Goal: Feedback & Contribution: Submit feedback/report problem

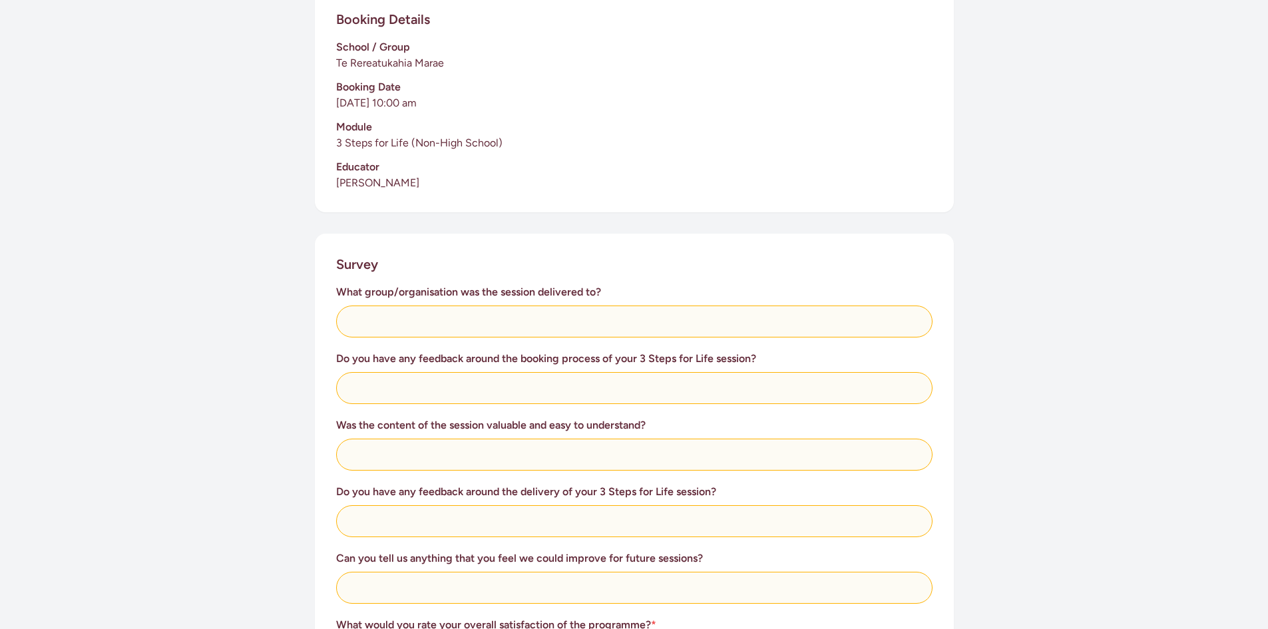
scroll to position [333, 0]
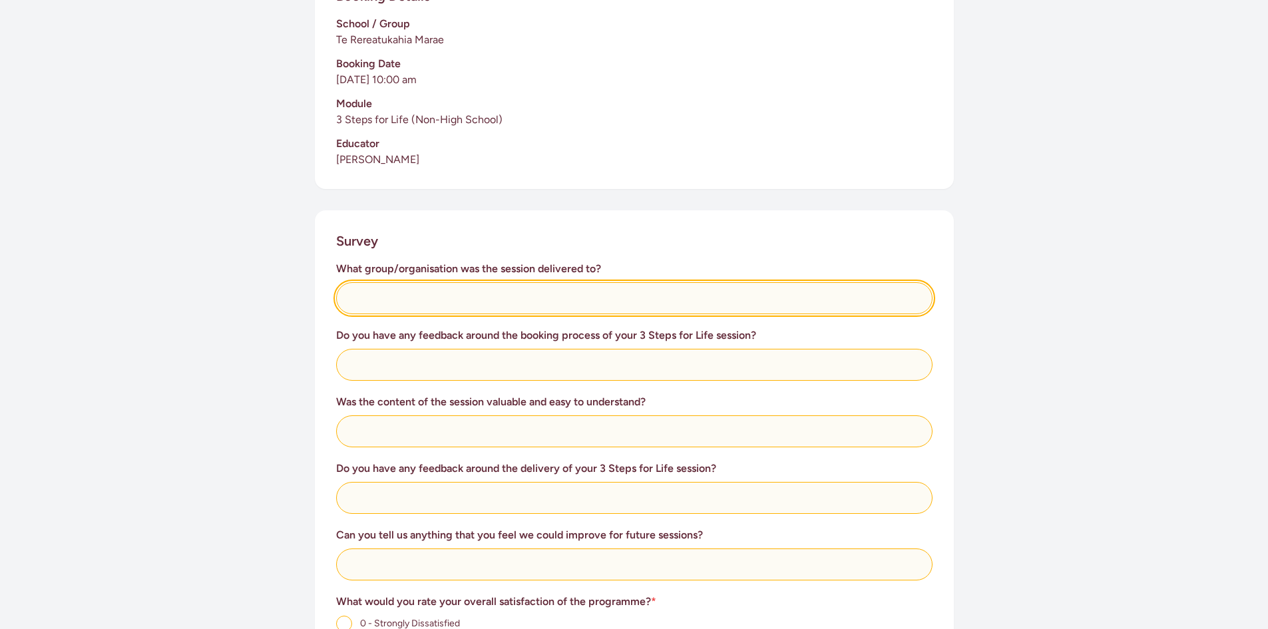
click at [368, 297] on input "text" at bounding box center [634, 298] width 596 height 32
type input "Te Rūnanga o Ngāi Tamawhariua"
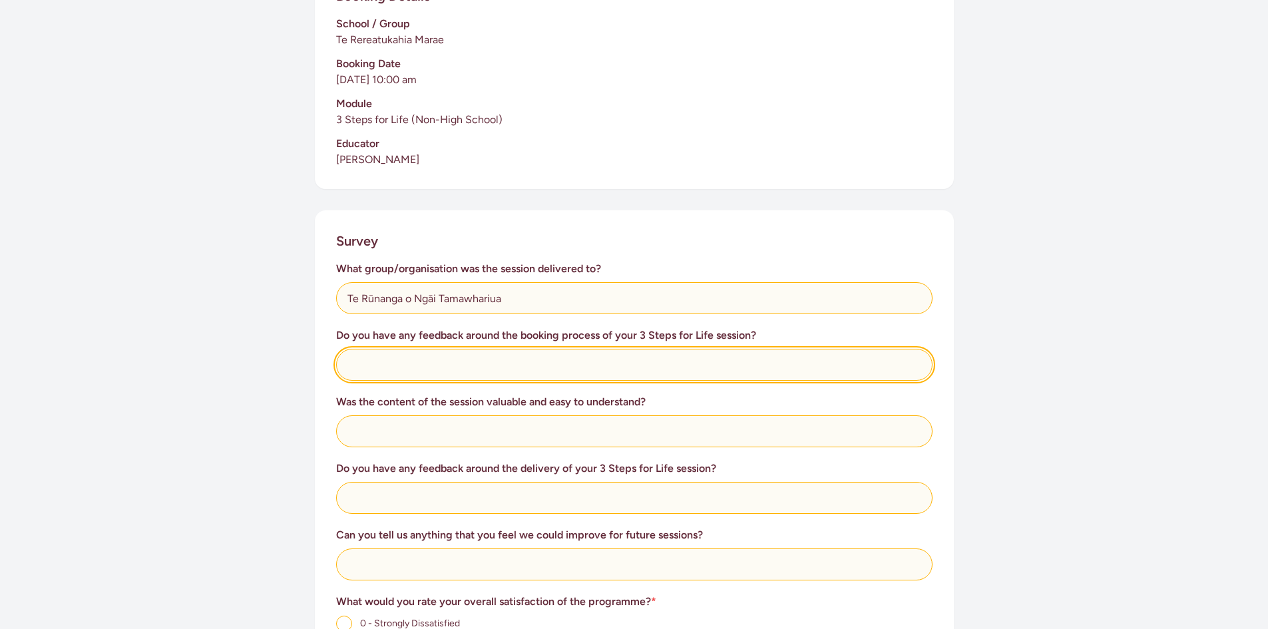
click at [462, 371] on input "text" at bounding box center [634, 365] width 596 height 32
type input "This process was made very easy and the communication from [GEOGRAPHIC_DATA] wa…"
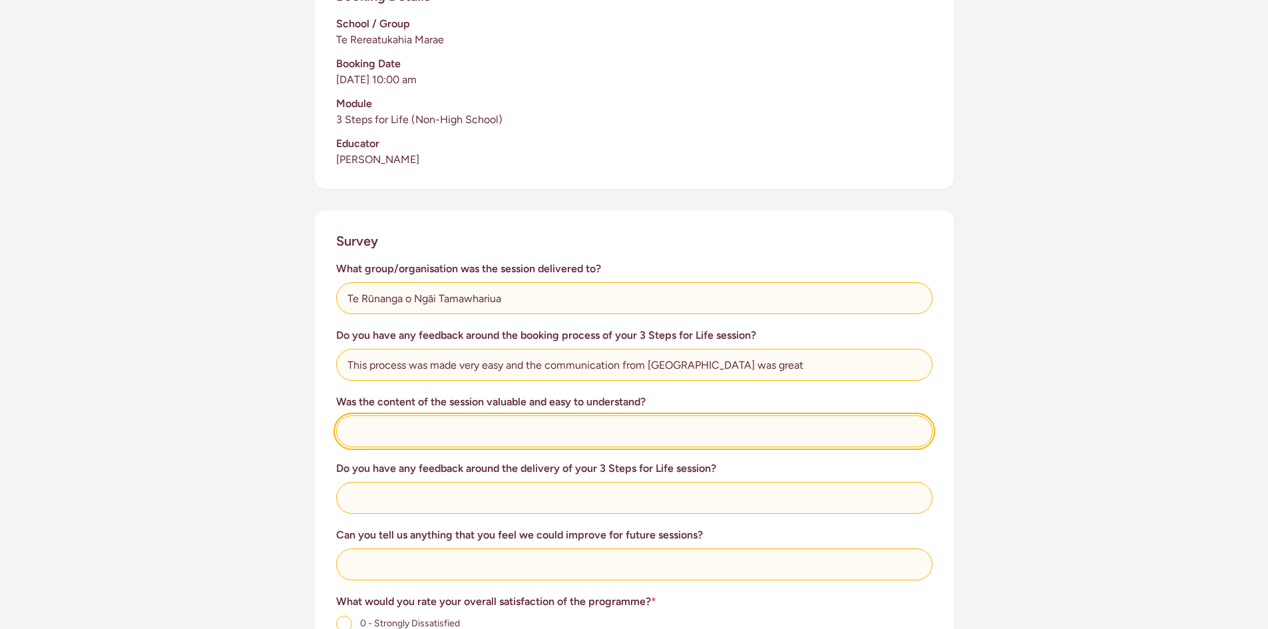
drag, startPoint x: 396, startPoint y: 435, endPoint x: 387, endPoint y: 435, distance: 8.7
click at [396, 435] on input "text" at bounding box center [634, 431] width 596 height 32
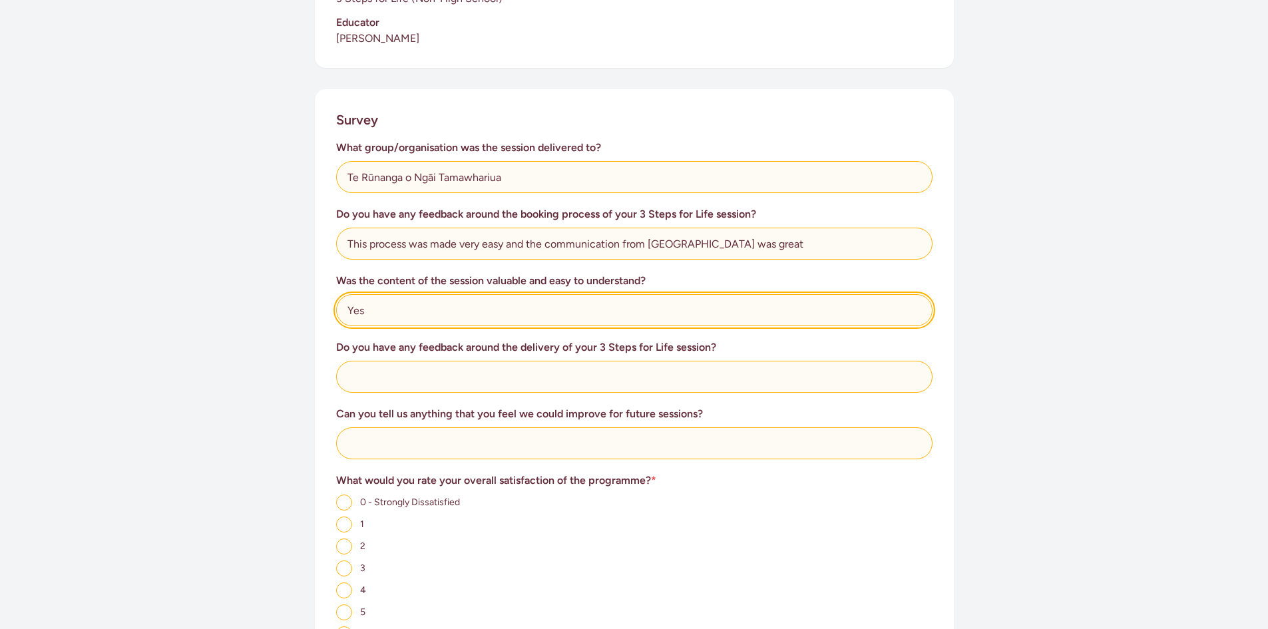
scroll to position [466, 0]
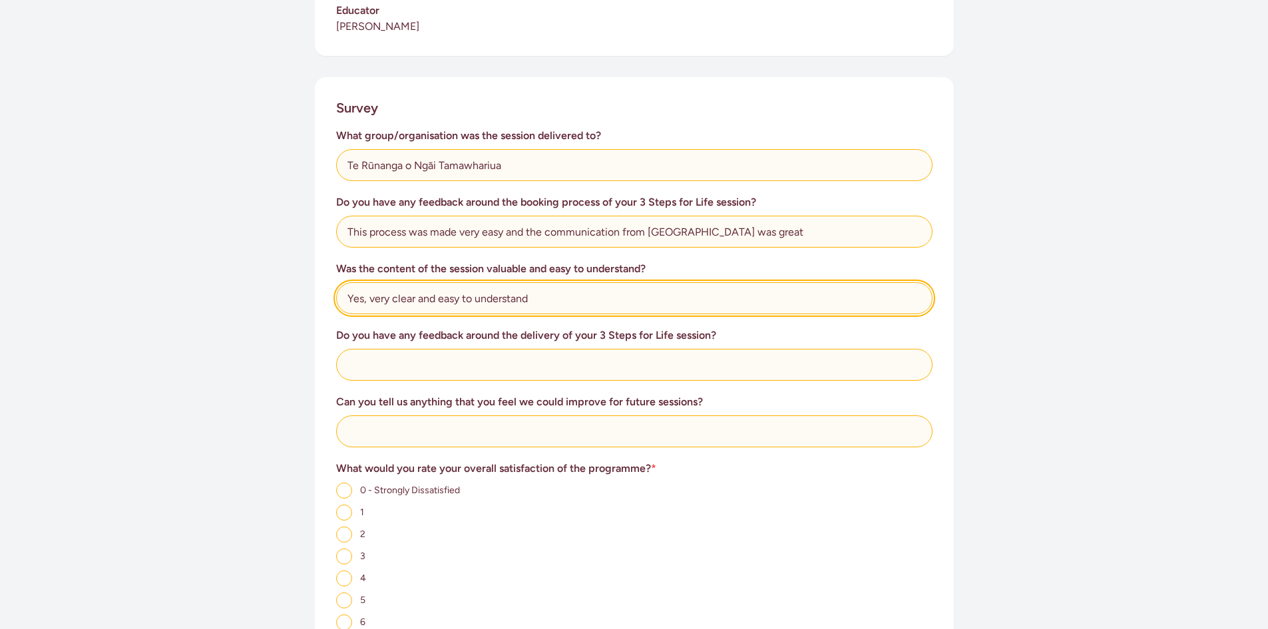
type input "Yes, very clear and easy to understand"
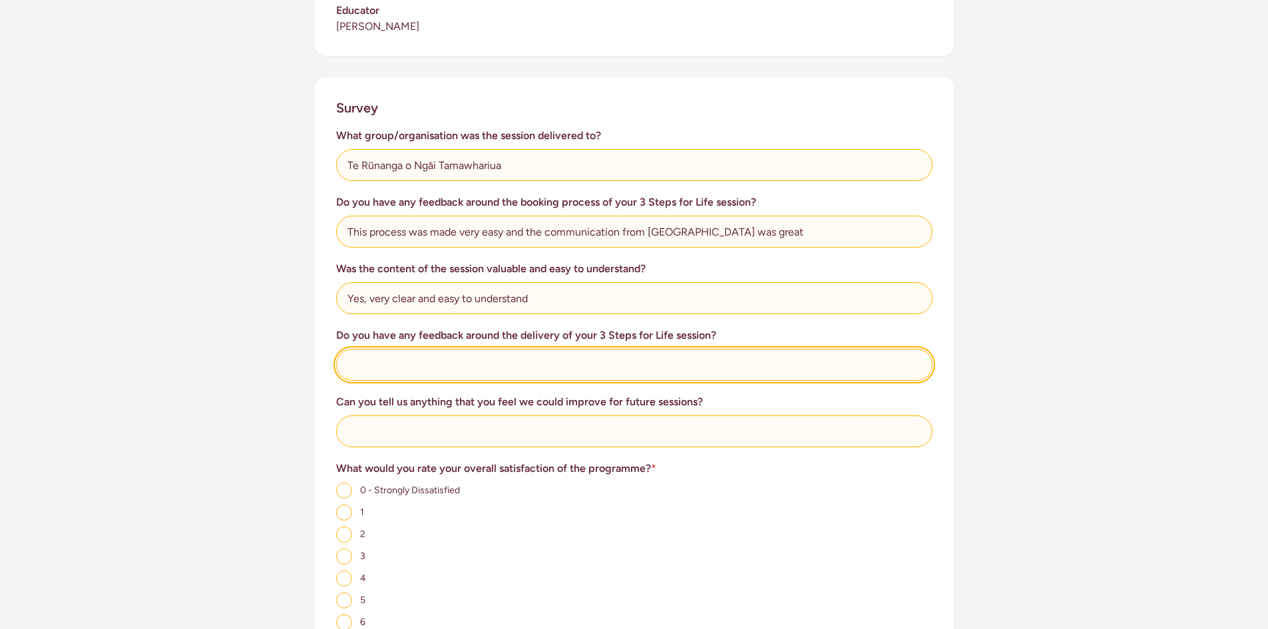
click at [392, 365] on input "text" at bounding box center [634, 365] width 596 height 32
type input "W"
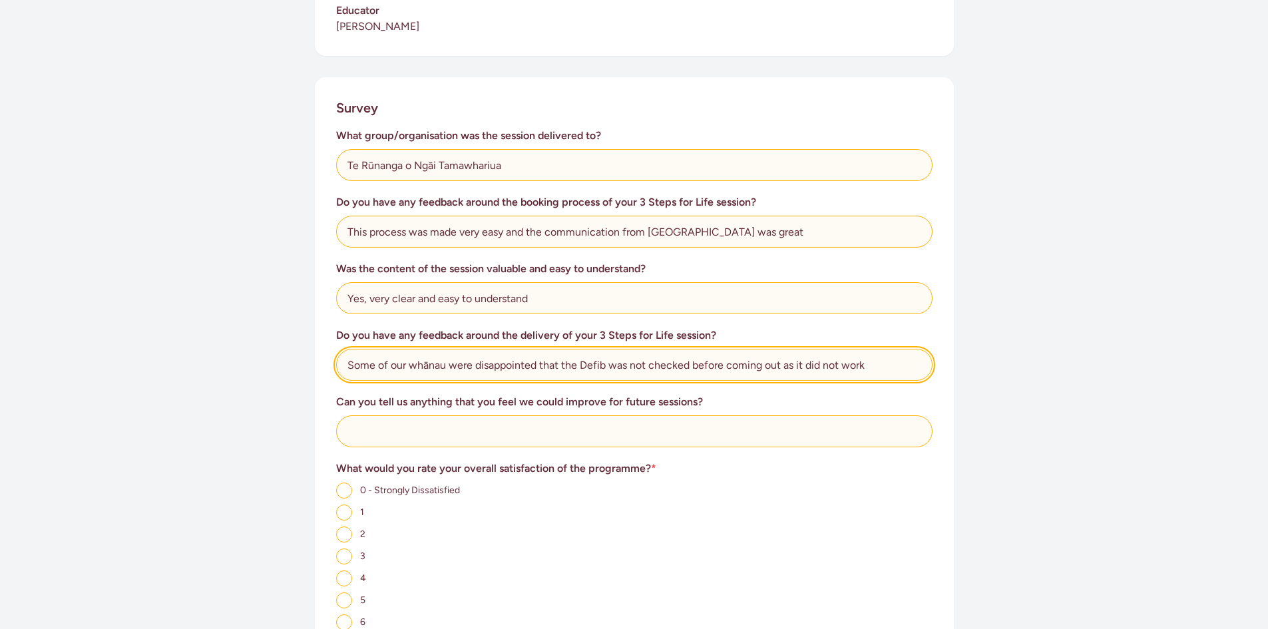
type input "Some of our whānau were disappointed that the Defib was not checked before comi…"
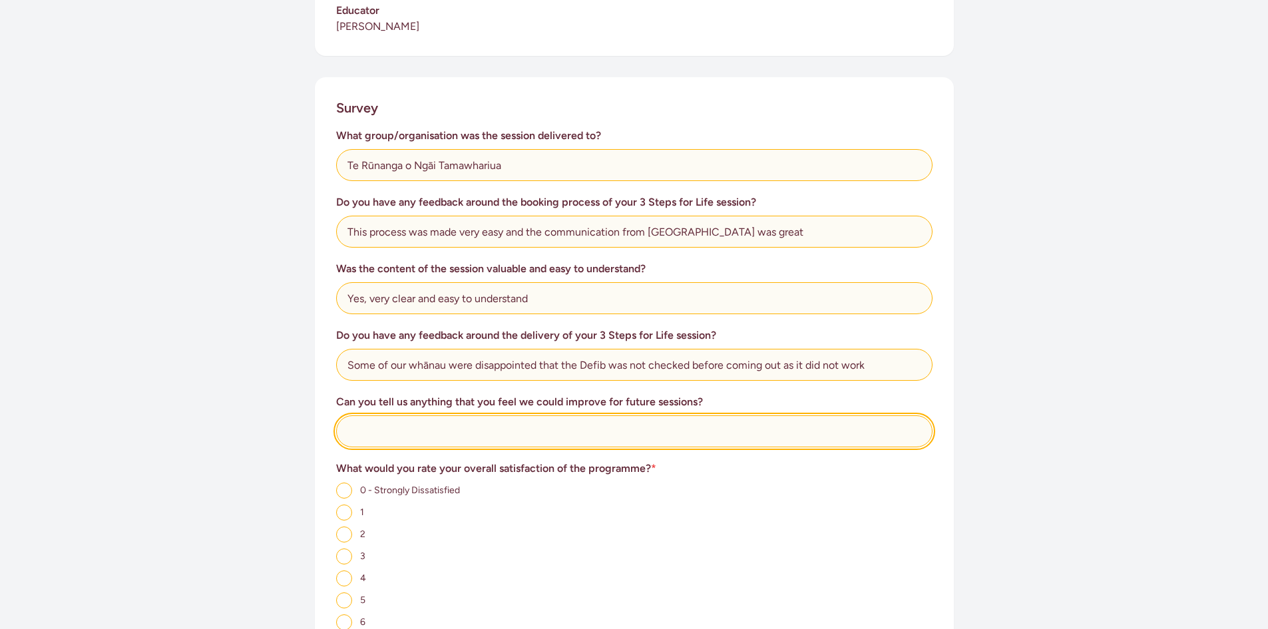
click at [374, 435] on input "text" at bounding box center [634, 431] width 596 height 32
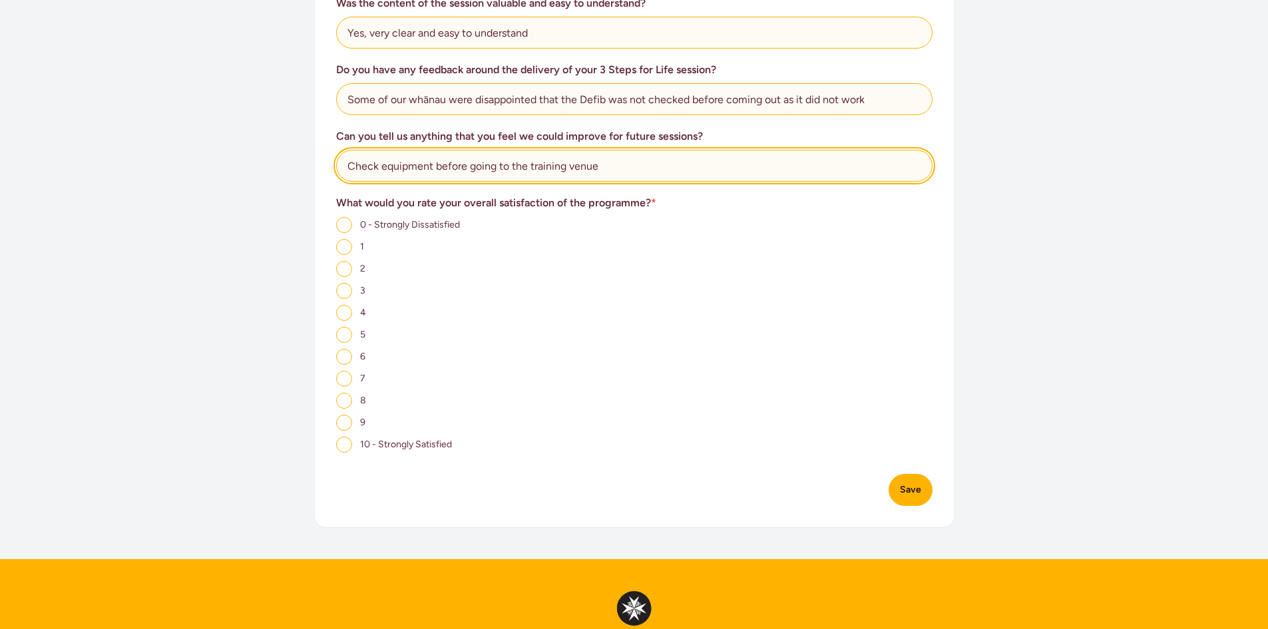
scroll to position [732, 0]
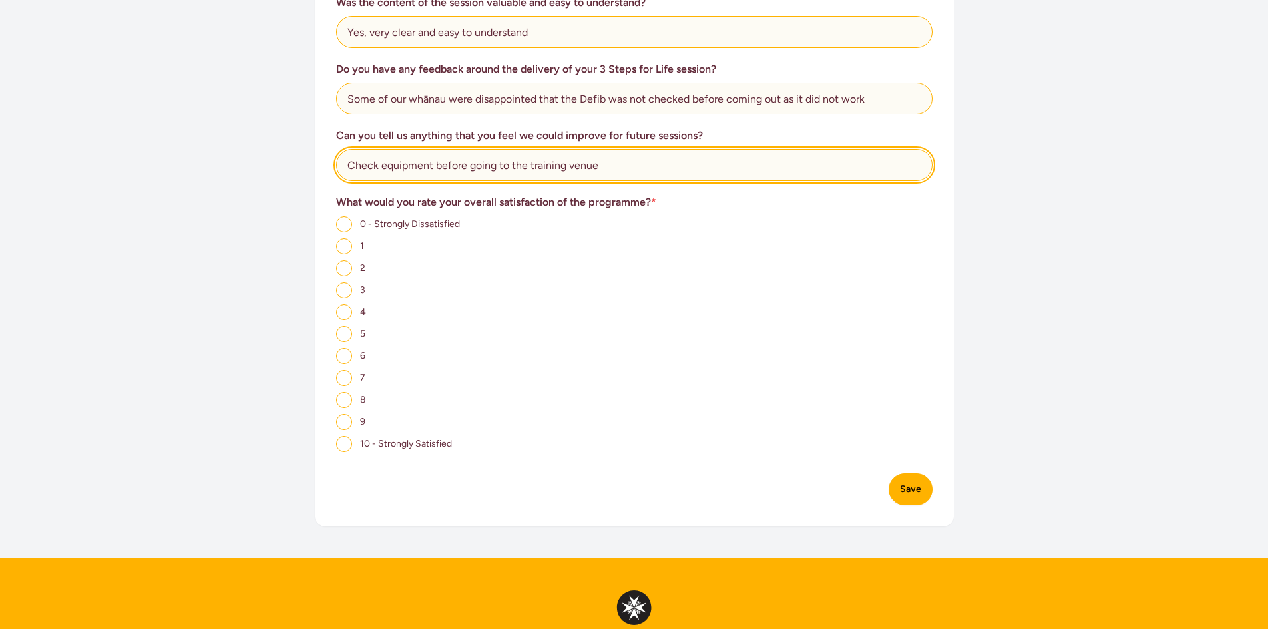
type input "Check equipment before going to the training venue"
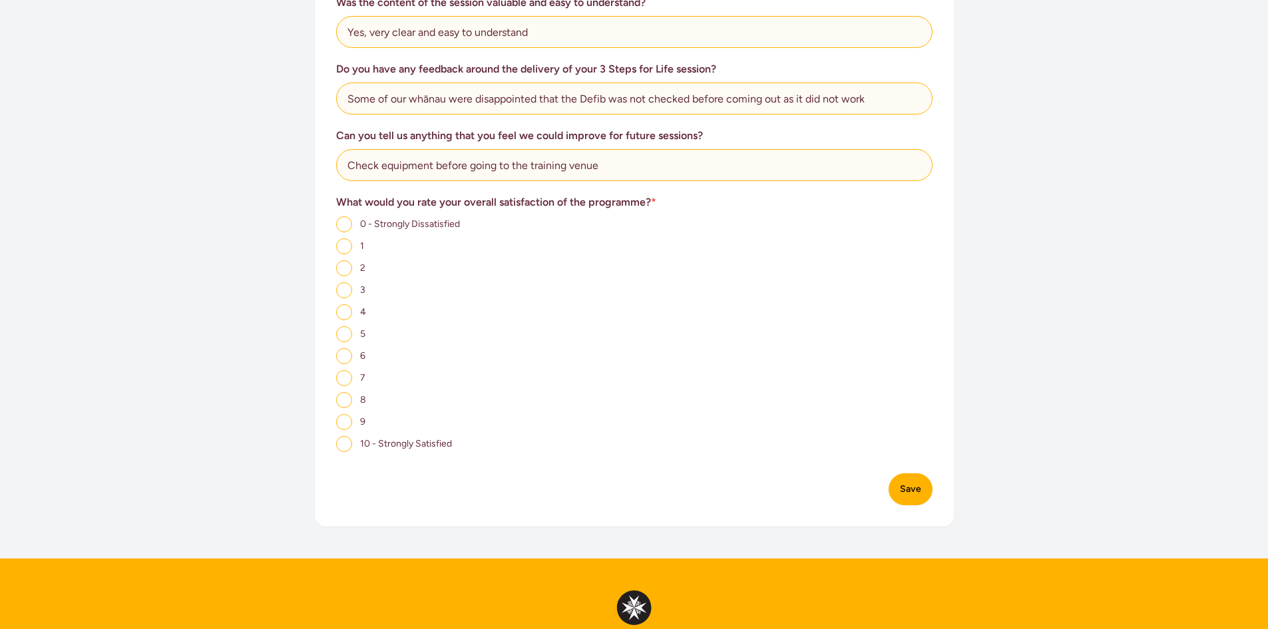
click at [344, 377] on input "7" at bounding box center [344, 378] width 16 height 16
radio input "true"
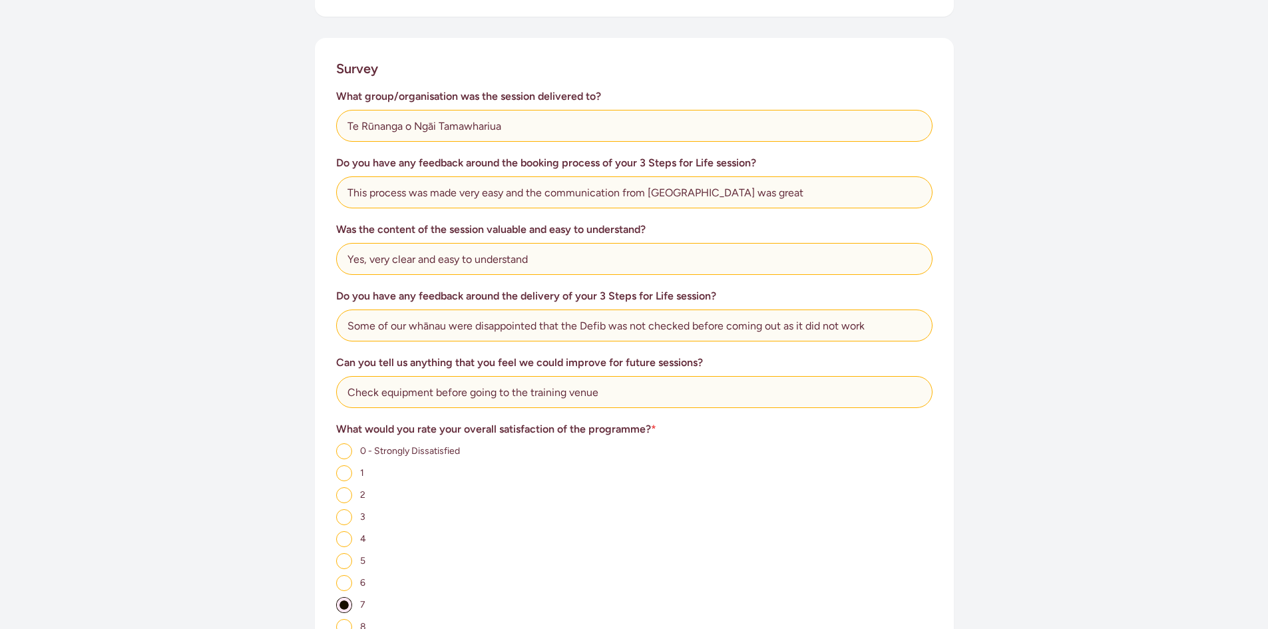
scroll to position [505, 0]
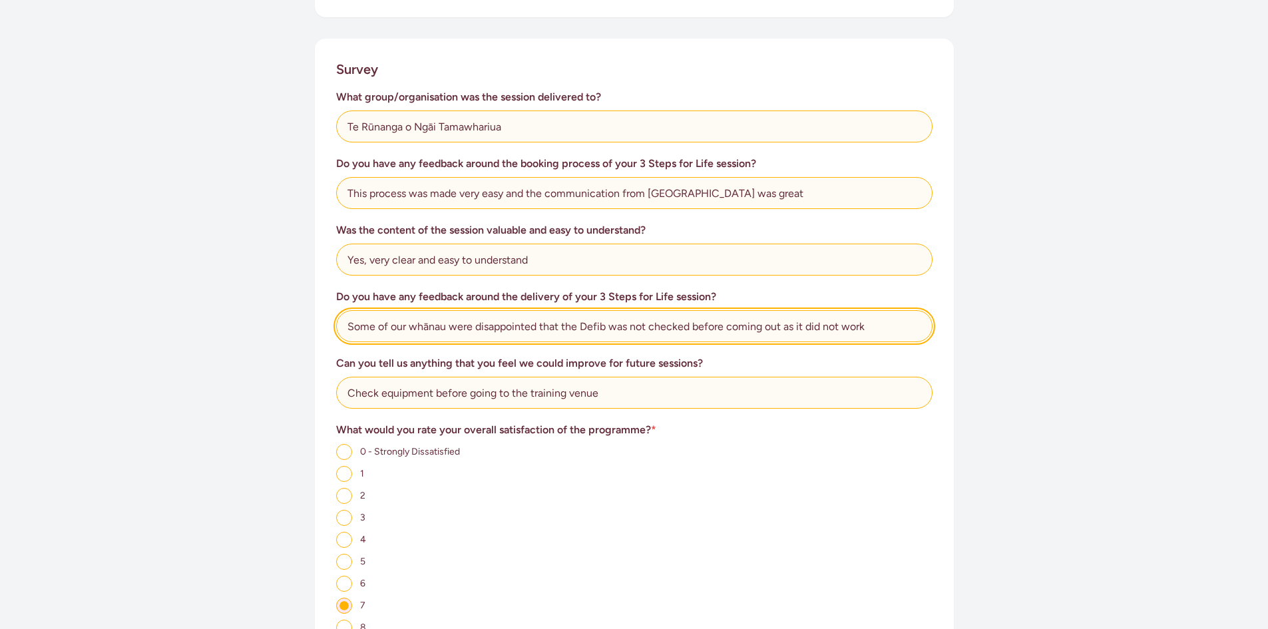
click at [610, 328] on input "Some of our whānau were disappointed that the Defib was not checked before comi…" at bounding box center [634, 326] width 596 height 32
click at [767, 326] on input "Some of our whānau were disappointed that the Defib wasn't working as this they…" at bounding box center [634, 326] width 596 height 32
click at [841, 320] on input "Some of our whānau were disappointed that the Defib wasn't working as this they…" at bounding box center [634, 326] width 596 height 32
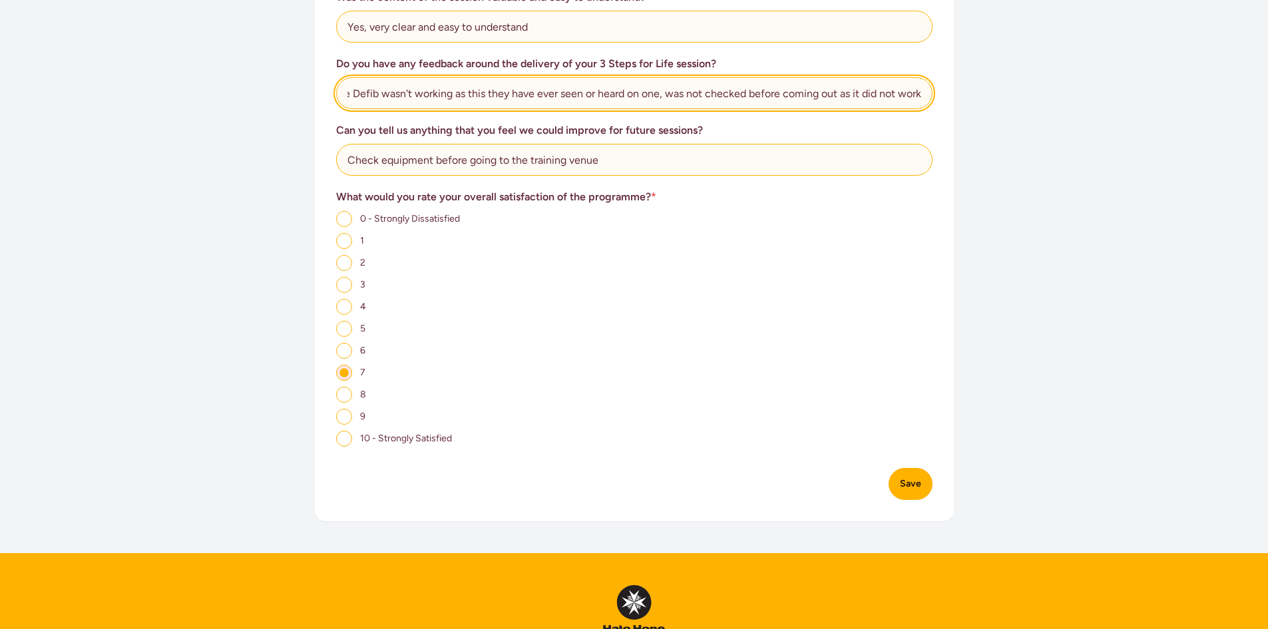
scroll to position [904, 0]
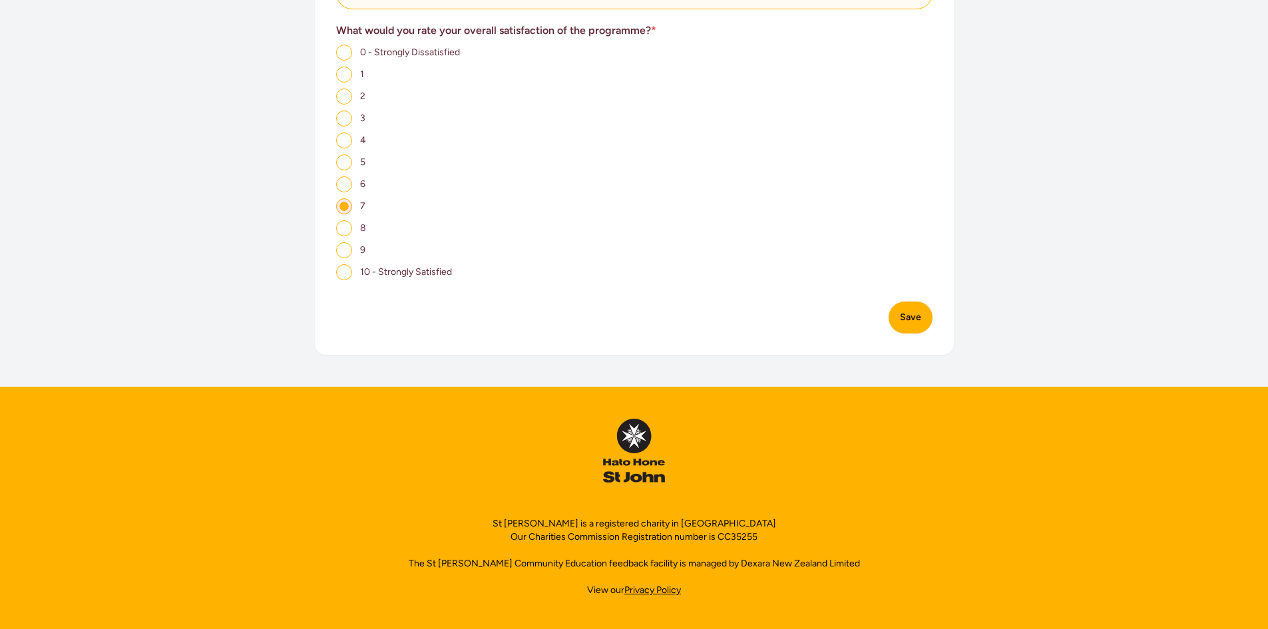
type input "Some of our whānau were disappointed that the Defib wasn't working as this they…"
click at [911, 320] on button "Save" at bounding box center [911, 318] width 44 height 32
